Goal: Information Seeking & Learning: Learn about a topic

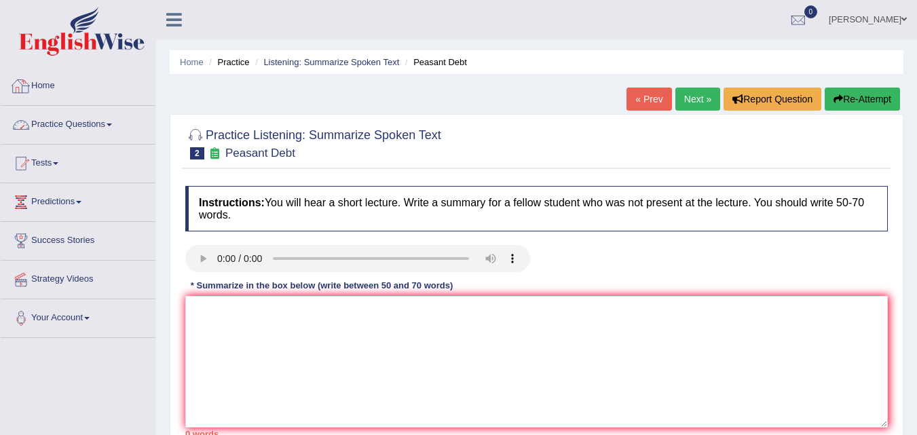
drag, startPoint x: 0, startPoint y: 0, endPoint x: 77, endPoint y: 121, distance: 143.6
click at [77, 121] on link "Practice Questions" at bounding box center [78, 123] width 155 height 34
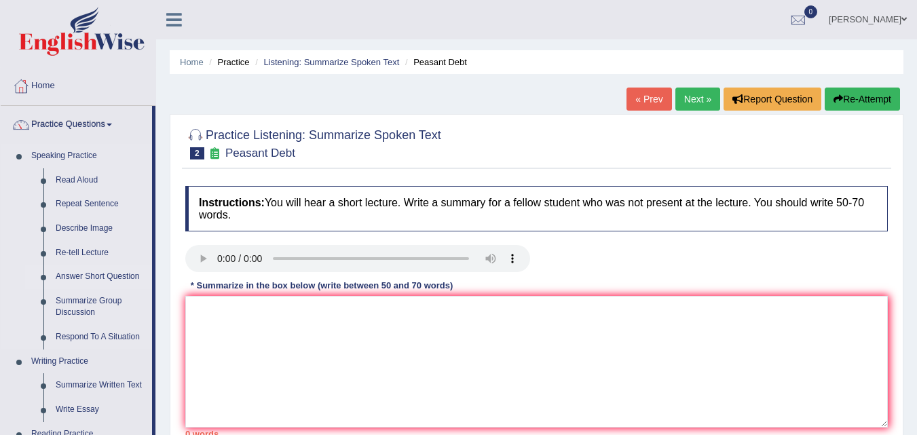
drag, startPoint x: 153, startPoint y: 258, endPoint x: 154, endPoint y: 278, distance: 20.4
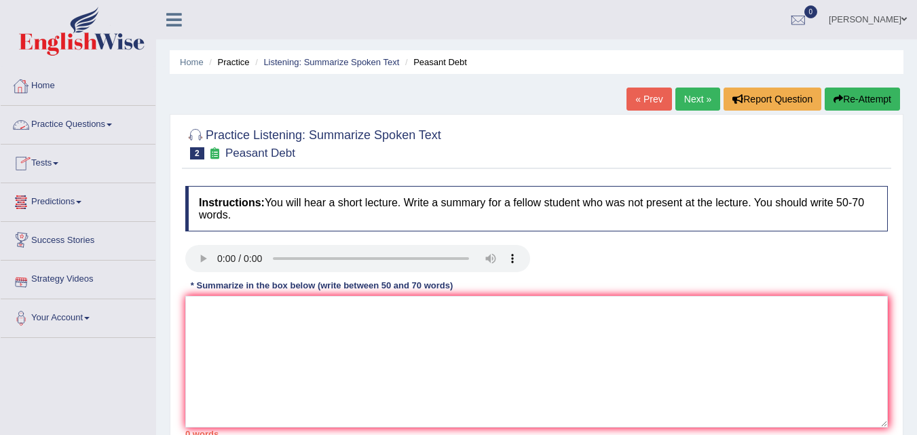
click at [54, 134] on link "Practice Questions" at bounding box center [78, 123] width 155 height 34
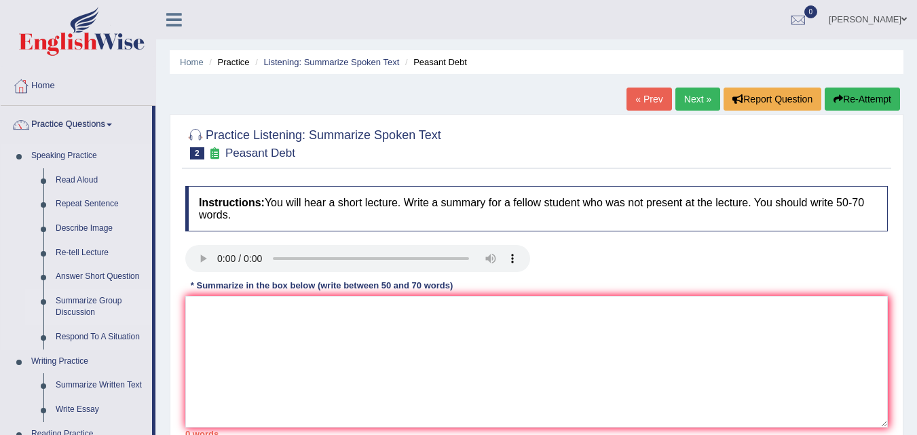
click at [75, 305] on link "Summarize Group Discussion" at bounding box center [101, 307] width 102 height 36
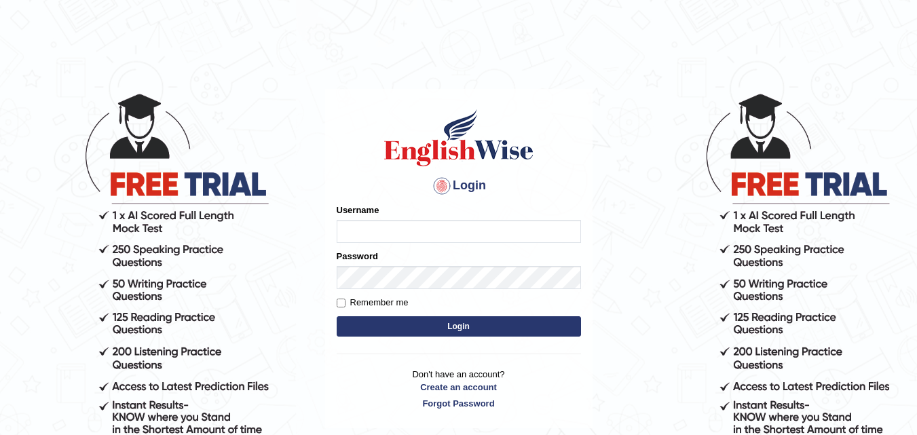
type input "[PERSON_NAME]"
click at [405, 225] on input "Nicolas_pte" at bounding box center [458, 231] width 244 height 23
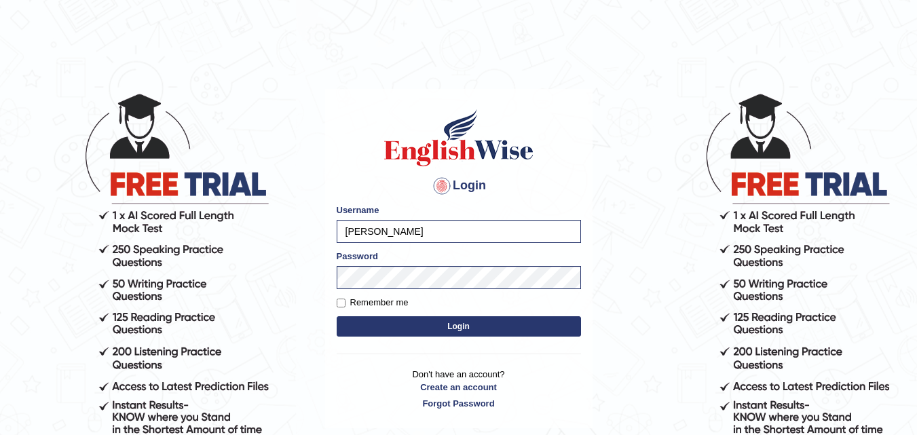
click at [393, 328] on button "Login" at bounding box center [458, 326] width 244 height 20
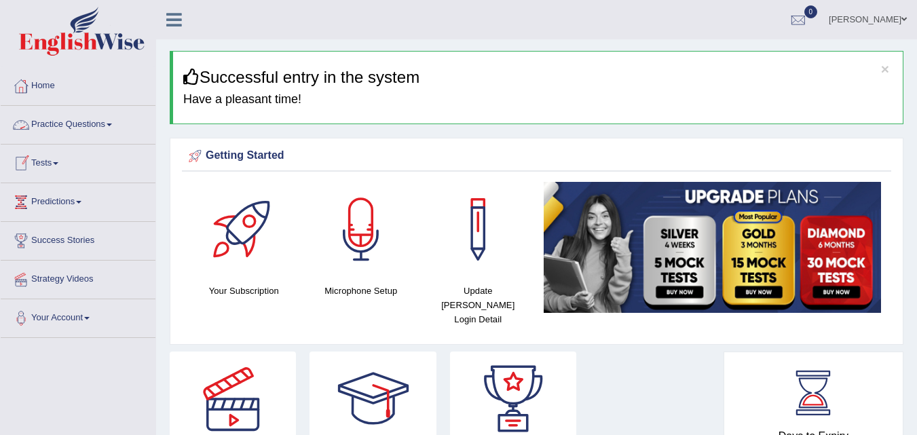
click at [66, 121] on link "Practice Questions" at bounding box center [78, 123] width 155 height 34
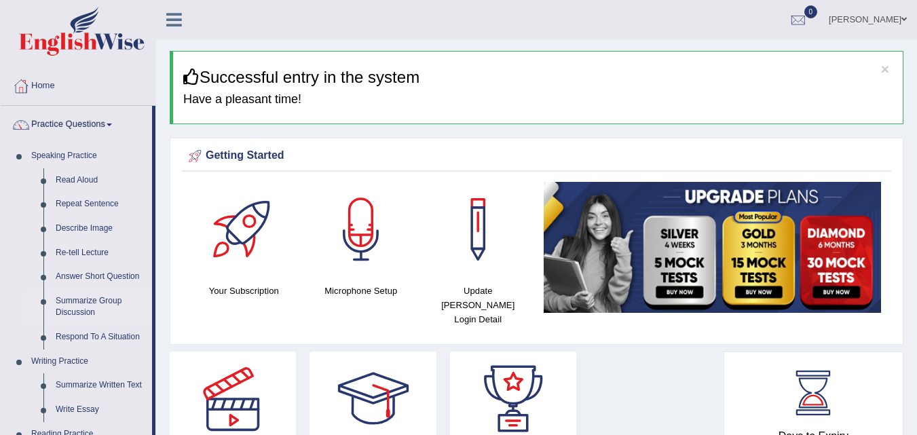
click at [83, 302] on link "Summarize Group Discussion" at bounding box center [101, 307] width 102 height 36
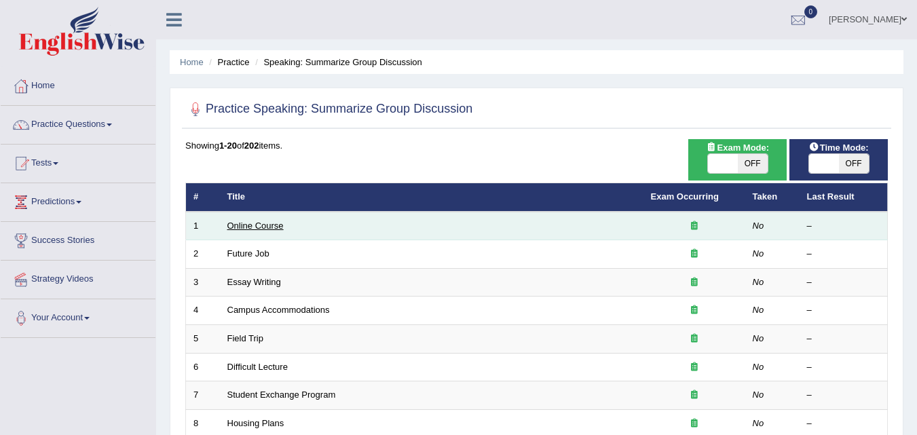
click at [248, 223] on link "Online Course" at bounding box center [255, 225] width 56 height 10
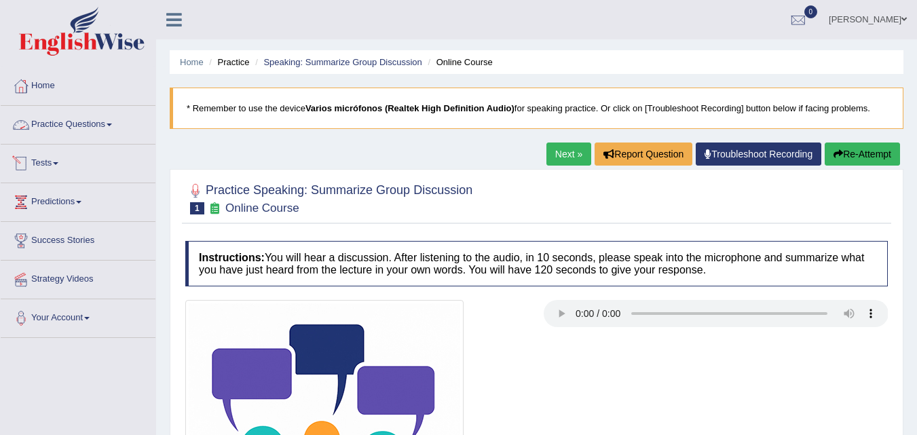
click at [56, 119] on link "Practice Questions" at bounding box center [78, 123] width 155 height 34
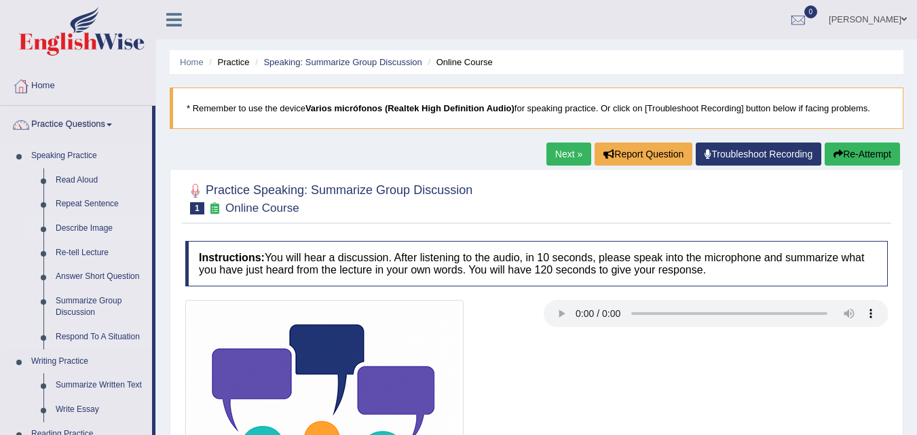
click at [100, 225] on link "Describe Image" at bounding box center [101, 228] width 102 height 24
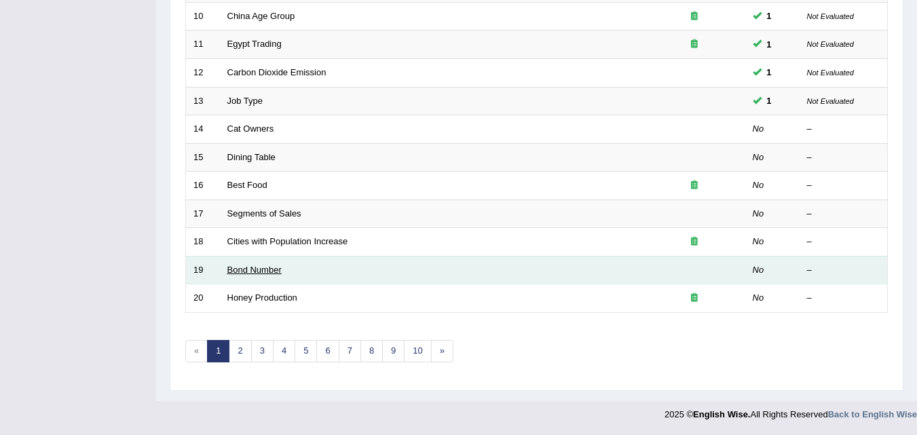
click at [255, 272] on link "Bond Number" at bounding box center [254, 270] width 54 height 10
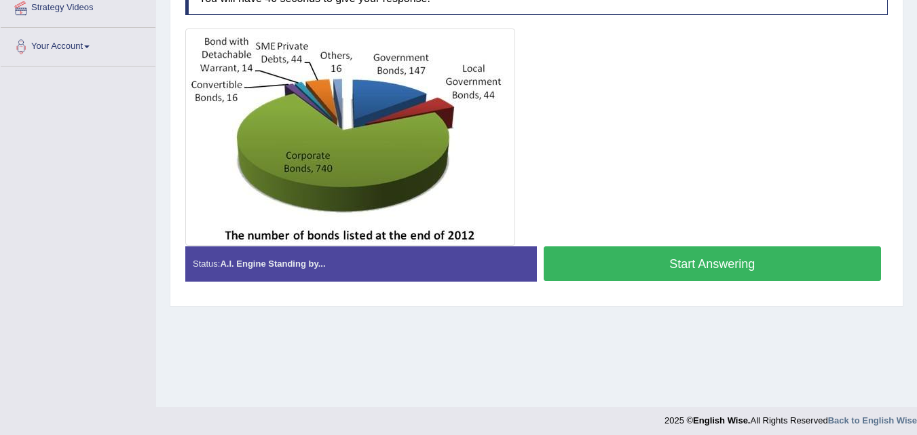
scroll to position [277, 0]
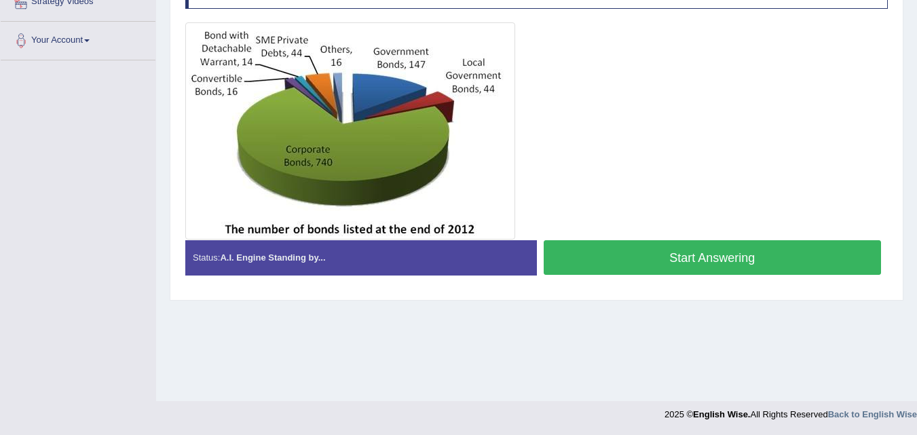
click at [689, 254] on button "Start Answering" at bounding box center [712, 257] width 338 height 35
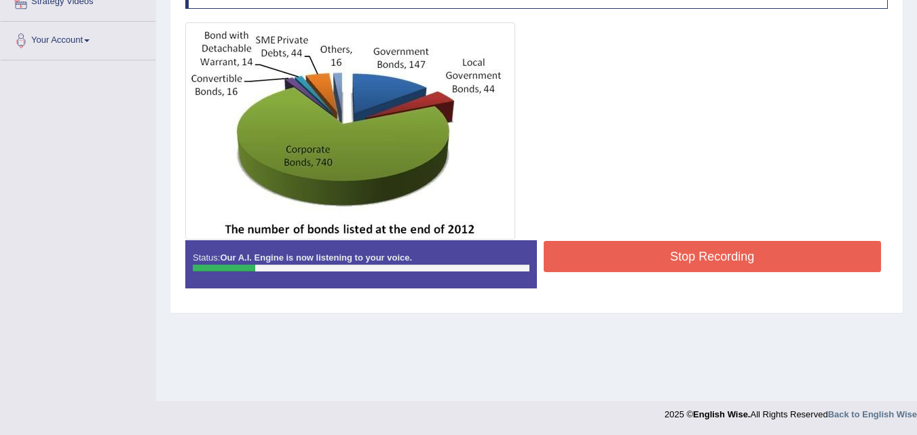
click at [688, 257] on button "Stop Recording" at bounding box center [712, 256] width 338 height 31
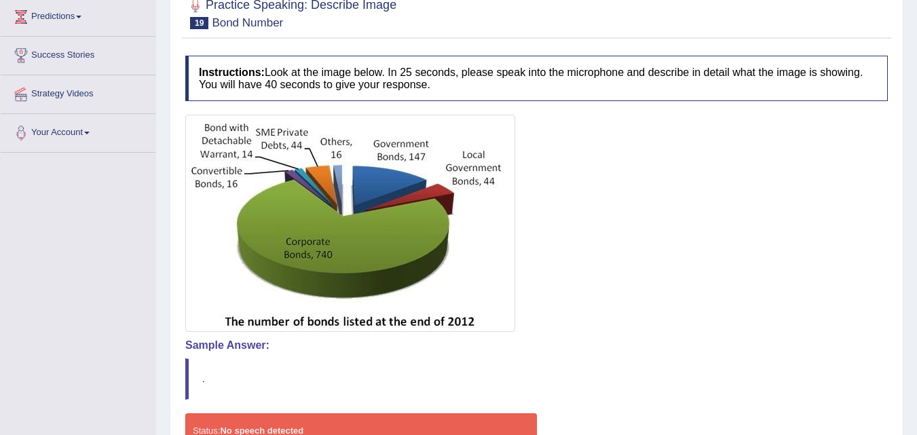
scroll to position [77, 0]
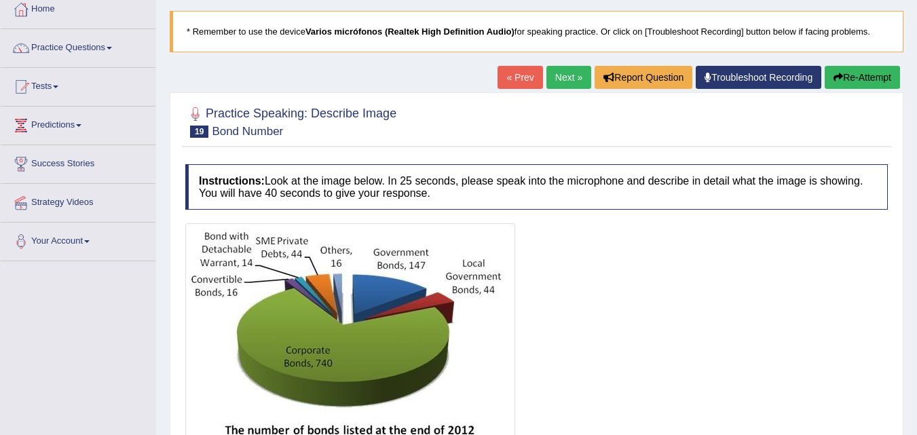
click at [843, 72] on button "Re-Attempt" at bounding box center [861, 77] width 75 height 23
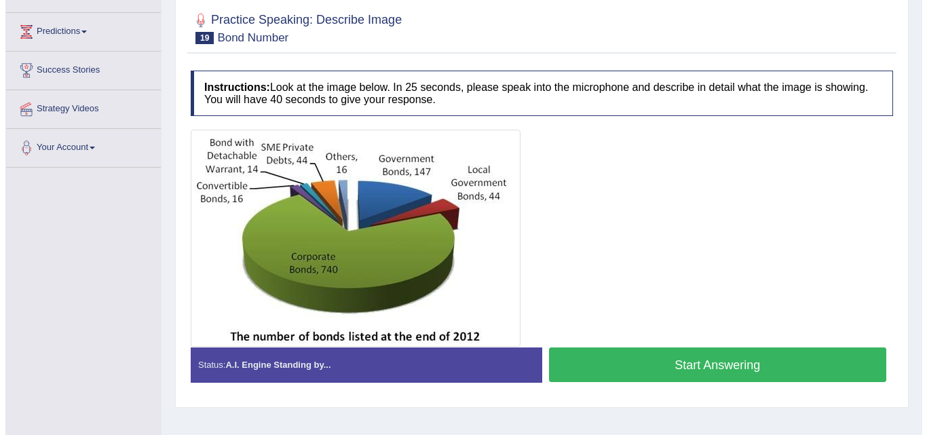
scroll to position [212, 0]
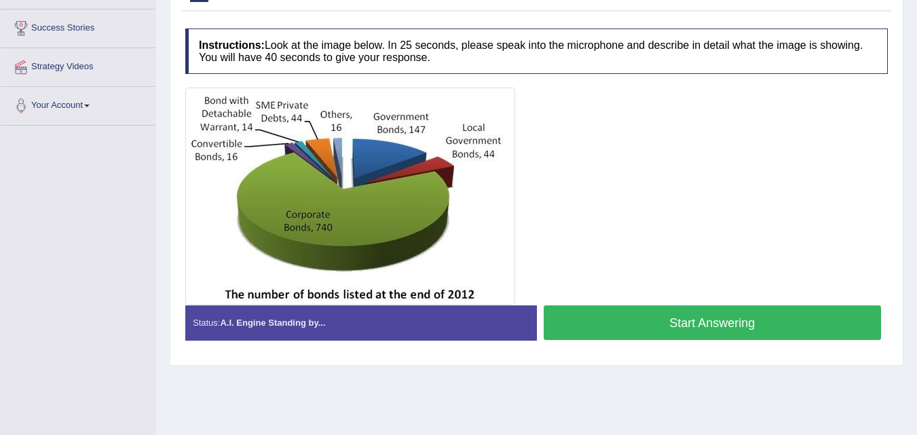
click at [649, 322] on button "Start Answering" at bounding box center [712, 322] width 338 height 35
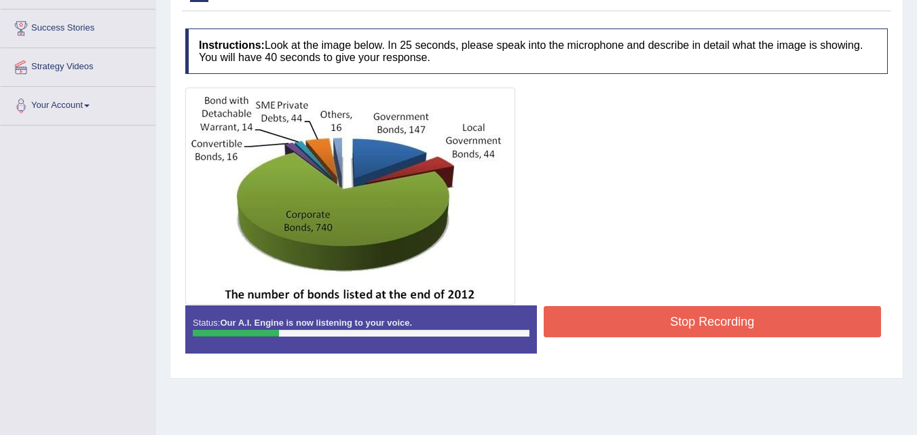
click at [682, 317] on button "Stop Recording" at bounding box center [712, 321] width 338 height 31
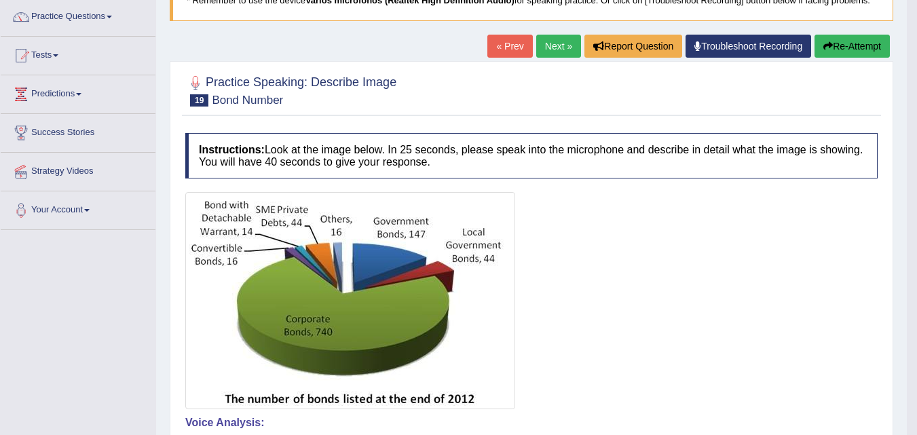
scroll to position [92, 0]
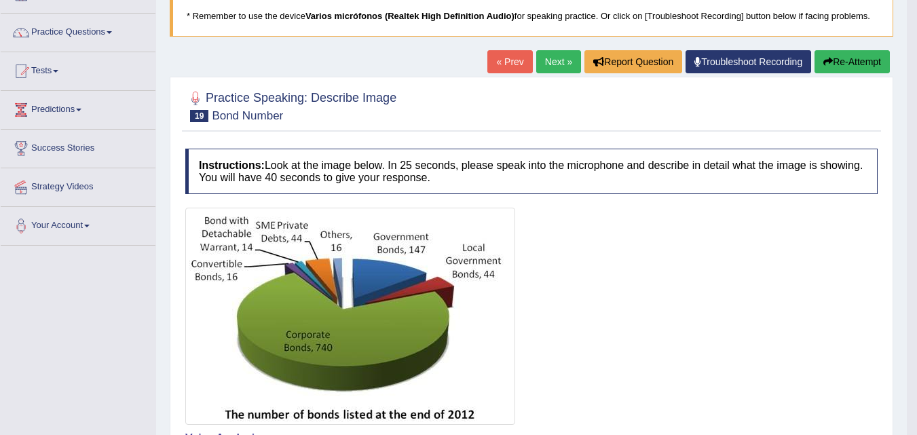
click at [842, 56] on button "Re-Attempt" at bounding box center [851, 61] width 75 height 23
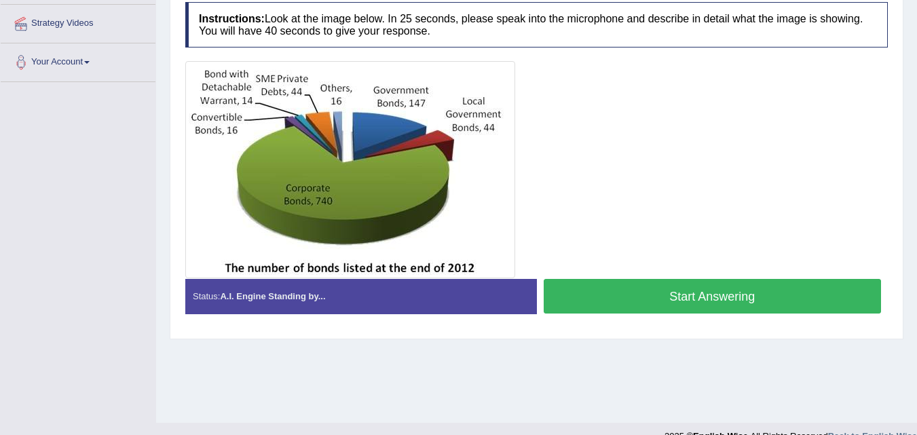
scroll to position [277, 0]
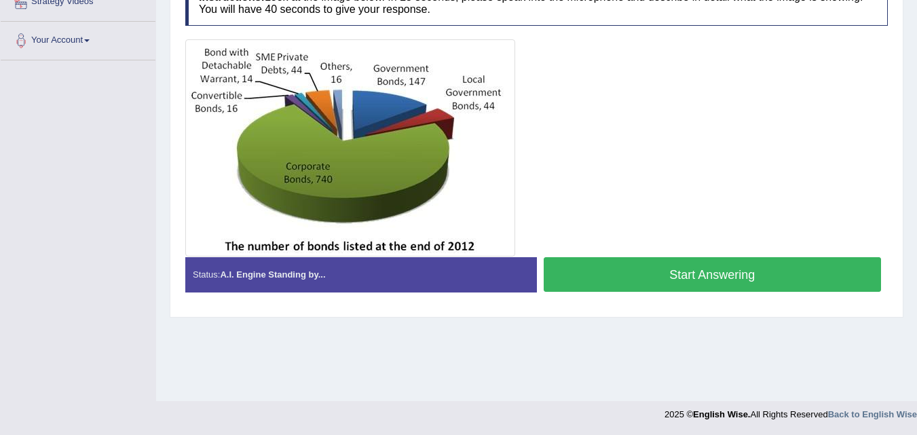
click at [670, 271] on button "Start Answering" at bounding box center [712, 274] width 338 height 35
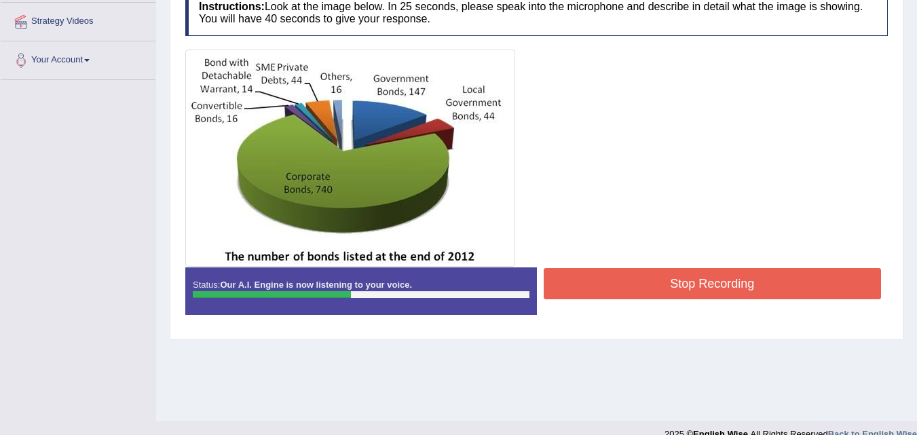
scroll to position [254, 0]
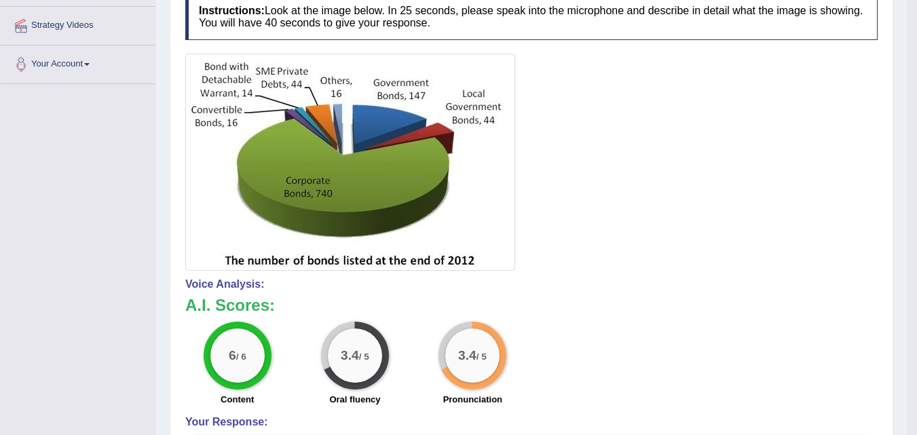
drag, startPoint x: 924, startPoint y: 179, endPoint x: 924, endPoint y: 208, distance: 28.5
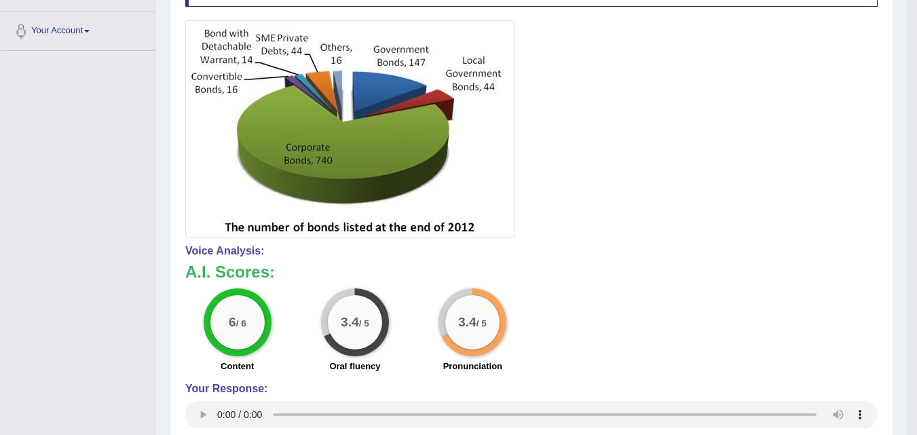
scroll to position [289, 0]
